Goal: Information Seeking & Learning: Find specific fact

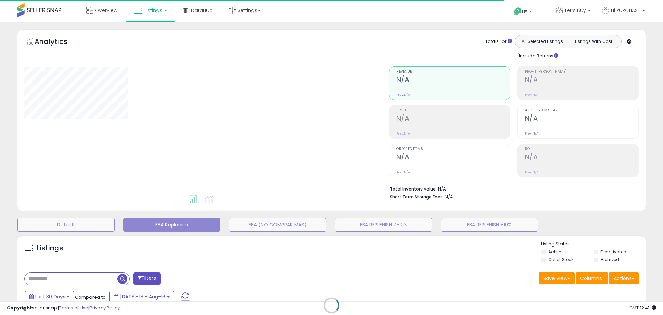
type input "**********"
select select "**"
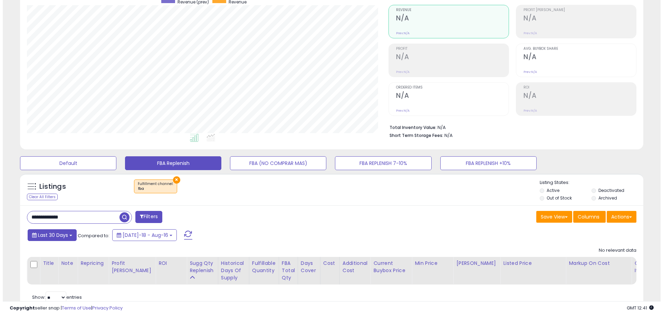
scroll to position [69, 0]
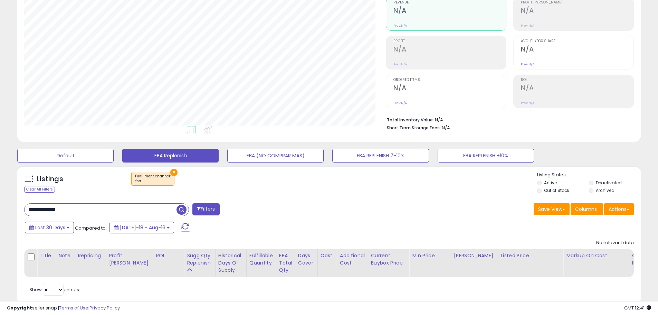
drag, startPoint x: 70, startPoint y: 208, endPoint x: -30, endPoint y: 193, distance: 101.2
click at [0, 193] on html "Unable to login Retrieving listings data.. has not yet accepted the Terms of Us…" at bounding box center [329, 88] width 658 height 315
paste input "text"
click at [181, 210] on span "button" at bounding box center [182, 210] width 10 height 10
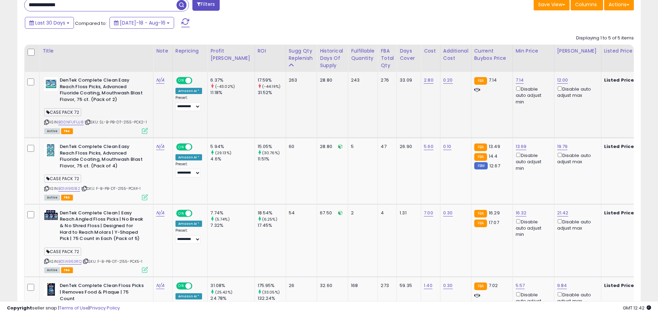
scroll to position [276, 0]
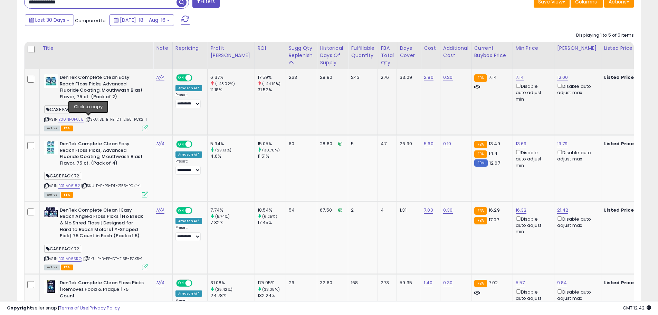
click at [89, 120] on icon at bounding box center [88, 119] width 4 height 4
click at [88, 120] on icon at bounding box center [88, 119] width 4 height 4
click at [86, 186] on icon at bounding box center [84, 186] width 4 height 4
click at [88, 257] on icon at bounding box center [86, 258] width 4 height 4
click at [87, 259] on icon at bounding box center [86, 258] width 4 height 4
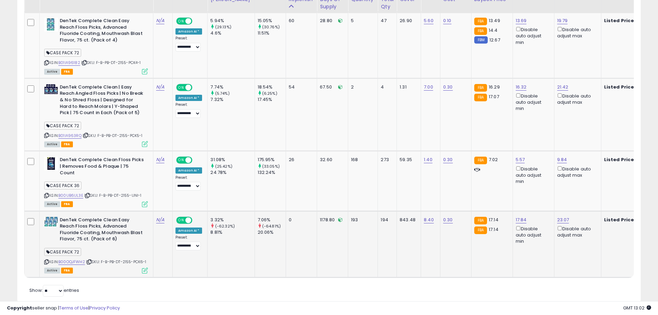
scroll to position [415, 0]
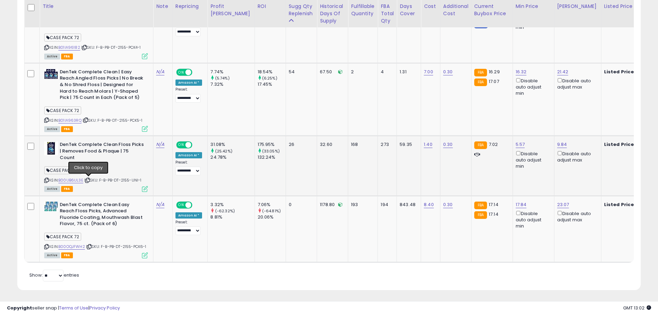
click at [89, 180] on icon at bounding box center [87, 180] width 4 height 4
click at [89, 181] on icon at bounding box center [87, 180] width 4 height 4
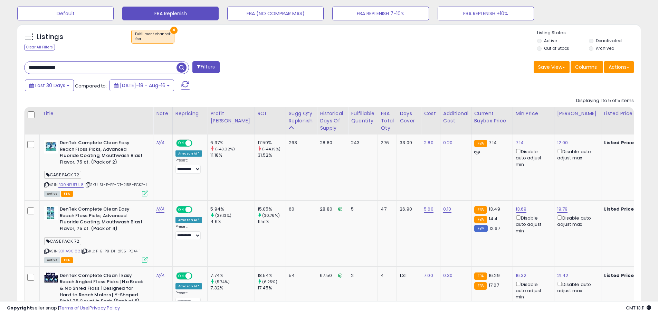
scroll to position [207, 0]
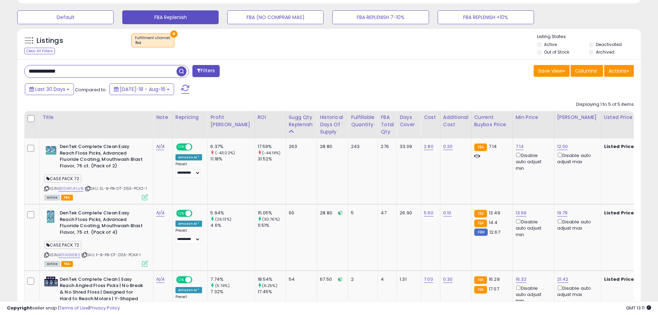
drag, startPoint x: 73, startPoint y: 75, endPoint x: -12, endPoint y: 60, distance: 86.5
drag, startPoint x: 75, startPoint y: 72, endPoint x: -19, endPoint y: 68, distance: 94.1
paste input "text"
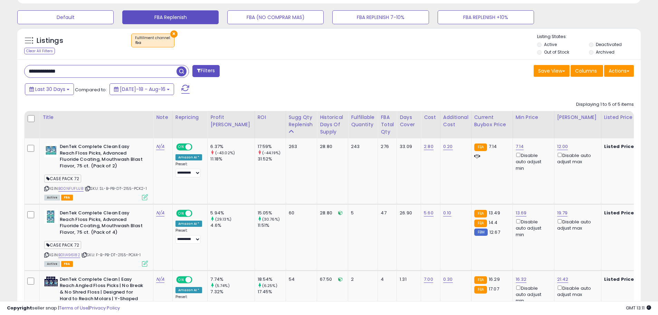
click at [183, 73] on span "button" at bounding box center [182, 71] width 10 height 10
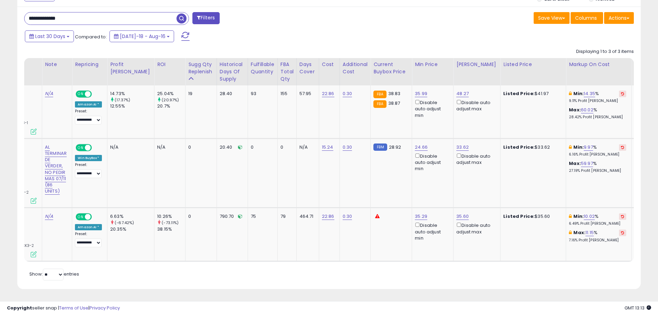
scroll to position [0, 0]
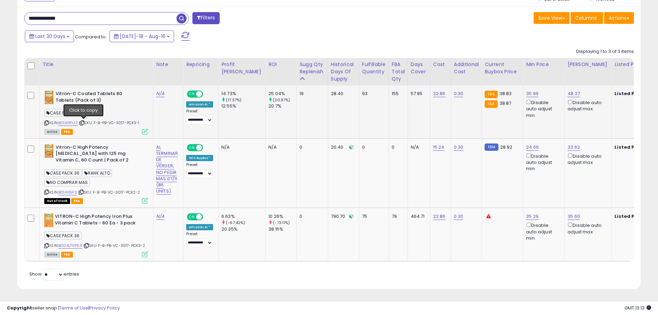
click at [84, 121] on icon at bounding box center [82, 123] width 4 height 4
click at [83, 121] on icon at bounding box center [82, 123] width 4 height 4
drag, startPoint x: 79, startPoint y: 16, endPoint x: -43, endPoint y: 13, distance: 122.3
paste input "text"
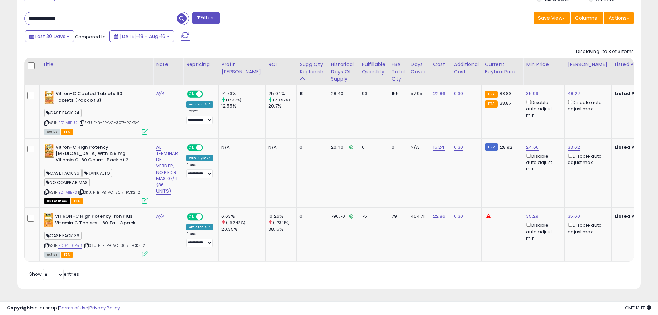
click at [180, 18] on span "button" at bounding box center [182, 18] width 10 height 10
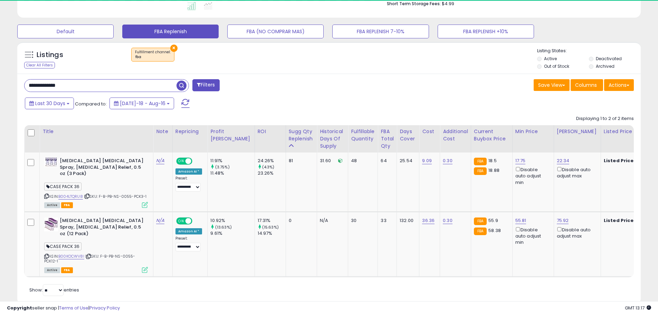
scroll to position [142, 362]
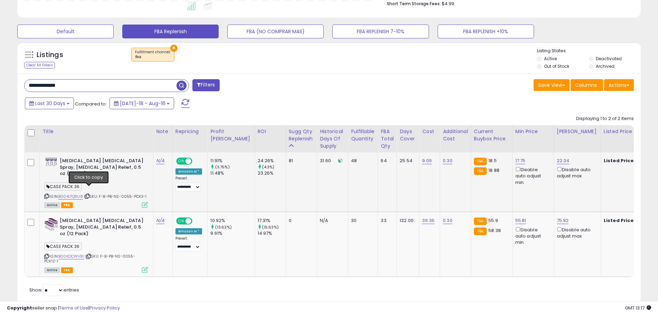
click at [89, 194] on icon at bounding box center [87, 196] width 4 height 4
drag, startPoint x: 74, startPoint y: 85, endPoint x: -71, endPoint y: 82, distance: 144.8
paste input "text"
click at [182, 84] on span "button" at bounding box center [182, 85] width 10 height 10
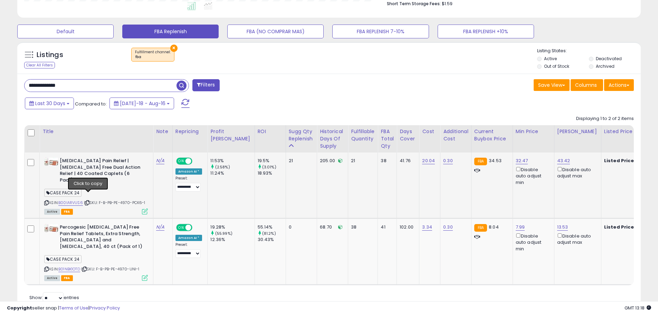
click at [88, 201] on icon at bounding box center [87, 203] width 4 height 4
drag, startPoint x: 97, startPoint y: 89, endPoint x: -26, endPoint y: 74, distance: 123.9
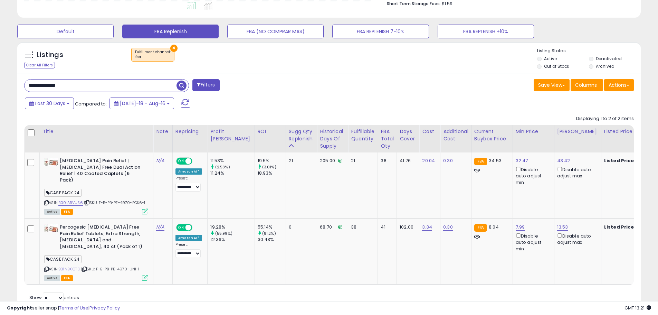
paste input "text"
click at [183, 87] on span "button" at bounding box center [182, 85] width 10 height 10
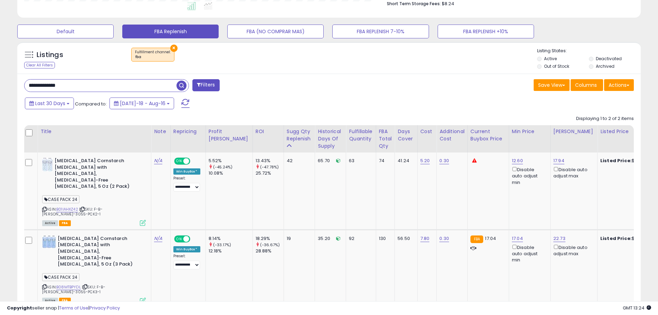
scroll to position [0, 0]
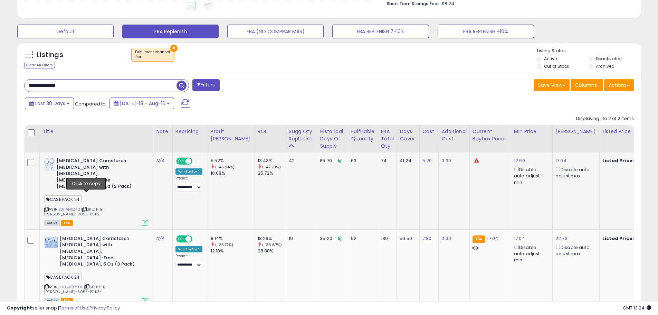
click at [85, 207] on icon at bounding box center [84, 209] width 4 height 4
click at [89, 285] on icon at bounding box center [87, 287] width 4 height 4
click at [87, 207] on icon at bounding box center [84, 209] width 4 height 4
paste input "text"
drag, startPoint x: 54, startPoint y: 83, endPoint x: -17, endPoint y: 81, distance: 71.5
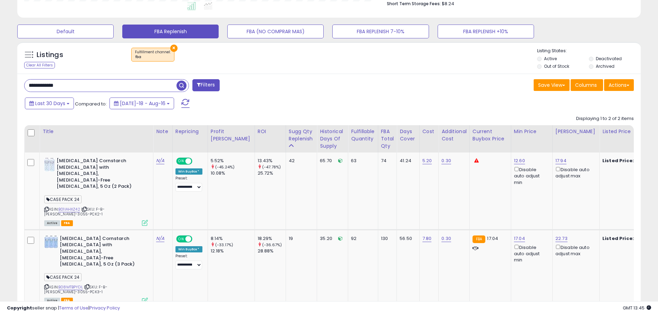
click at [183, 85] on span "button" at bounding box center [182, 85] width 10 height 10
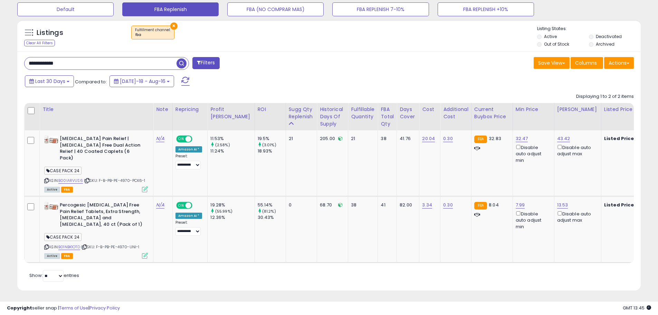
scroll to position [142, 362]
click at [87, 245] on icon at bounding box center [84, 247] width 4 height 4
click at [88, 179] on icon at bounding box center [87, 181] width 4 height 4
paste input "*"
drag, startPoint x: 61, startPoint y: 61, endPoint x: 10, endPoint y: 50, distance: 52.3
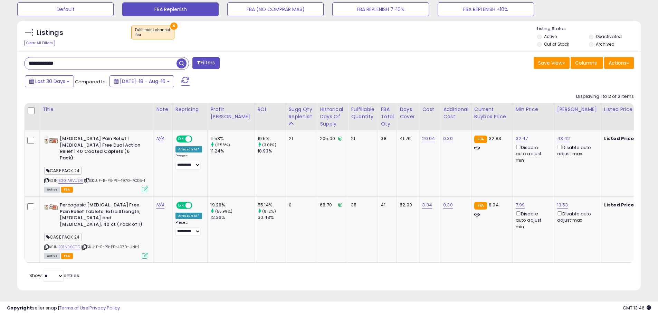
click at [10, 50] on div "**********" at bounding box center [328, 56] width 651 height 485
type input "**********"
click at [183, 63] on span "button" at bounding box center [182, 63] width 10 height 10
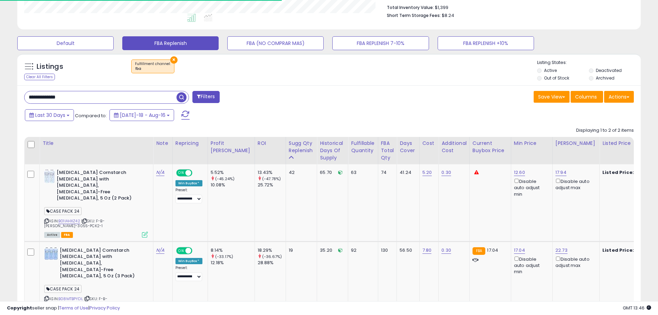
scroll to position [209, 0]
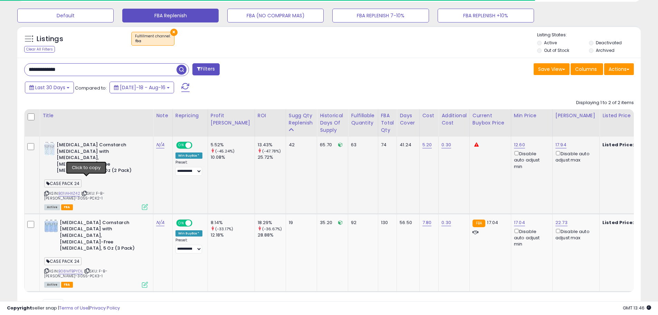
click at [87, 191] on icon at bounding box center [84, 193] width 4 height 4
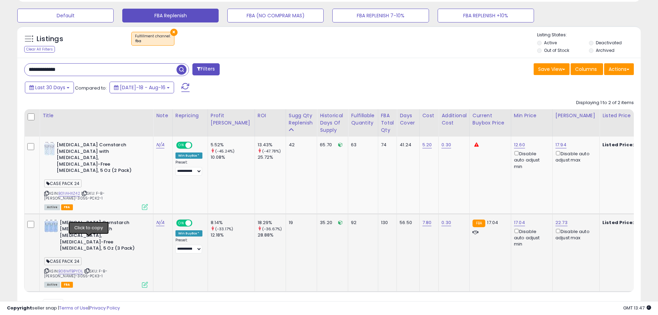
click at [89, 269] on icon at bounding box center [87, 271] width 4 height 4
